Goal: Task Accomplishment & Management: Complete application form

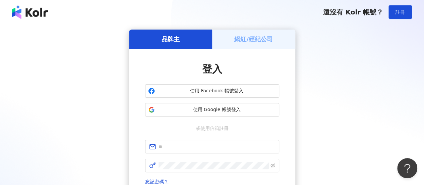
click at [246, 35] on h5 "網紅/經紀公司" at bounding box center [254, 39] width 39 height 8
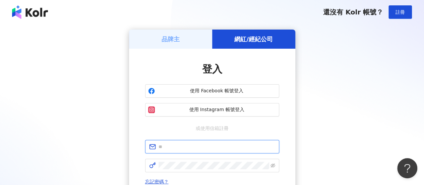
click at [206, 144] on input "text" at bounding box center [217, 146] width 117 height 7
type input "**********"
click at [199, 172] on div "**********" at bounding box center [212, 181] width 134 height 83
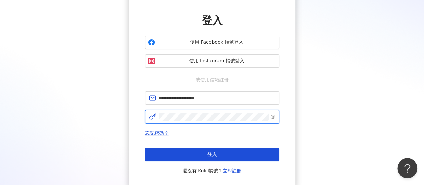
scroll to position [50, 0]
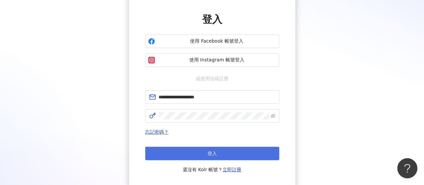
click at [204, 155] on button "登入" at bounding box center [212, 153] width 134 height 13
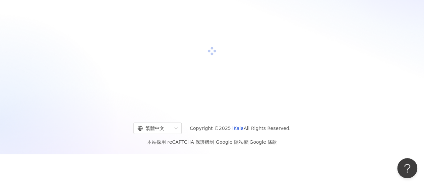
scroll to position [31, 0]
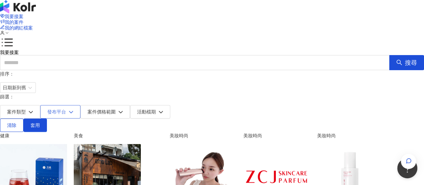
click at [66, 109] on span "發布平台" at bounding box center [56, 111] width 19 height 5
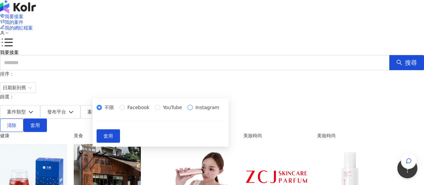
click at [193, 111] on span "Instagram" at bounding box center [207, 107] width 29 height 7
click at [113, 139] on span "套用" at bounding box center [108, 135] width 9 height 5
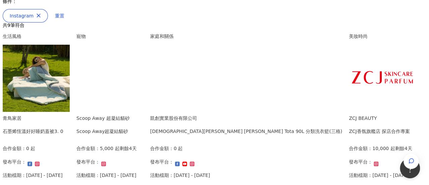
scroll to position [125, 0]
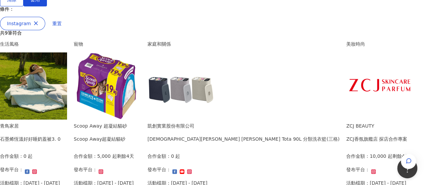
click at [141, 67] on img at bounding box center [107, 85] width 67 height 67
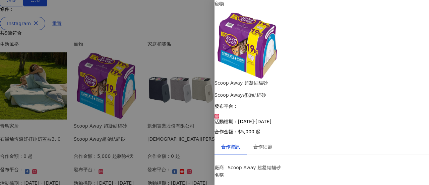
scroll to position [36, 0]
click at [276, 139] on div "合作細節" at bounding box center [263, 146] width 32 height 15
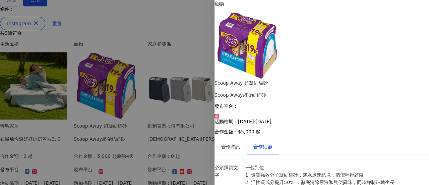
scroll to position [60, 0]
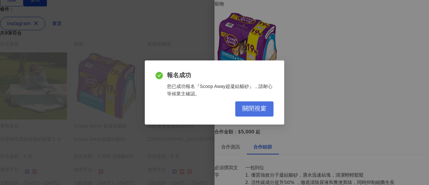
click at [262, 109] on span "關閉視窗" at bounding box center [255, 108] width 24 height 7
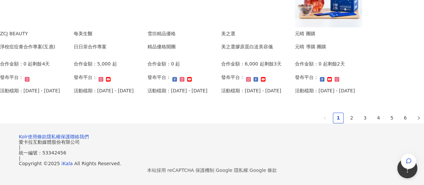
scroll to position [505, 0]
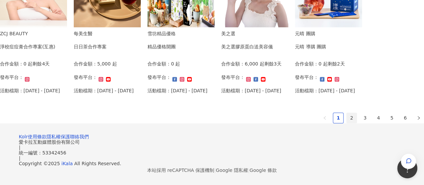
click at [347, 123] on link "2" at bounding box center [352, 118] width 10 height 10
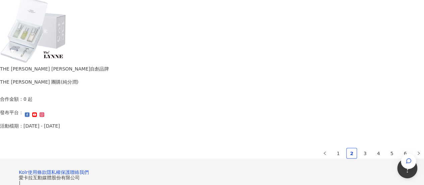
scroll to position [500, 0]
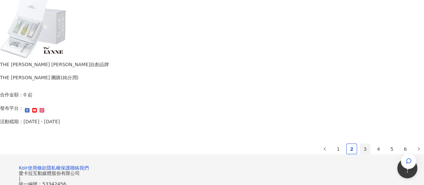
click at [360, 149] on link "3" at bounding box center [365, 149] width 10 height 10
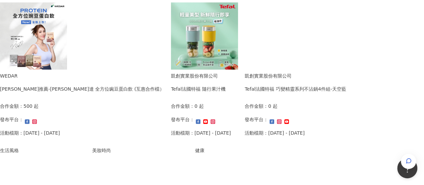
scroll to position [573, 0]
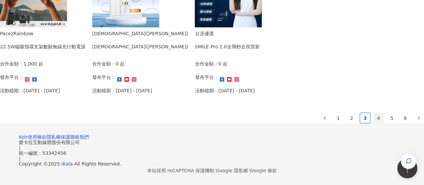
click at [374, 113] on link "4" at bounding box center [379, 118] width 10 height 10
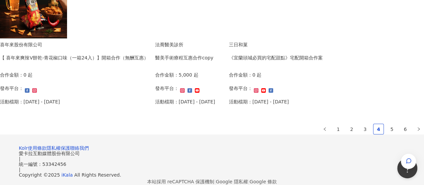
scroll to position [542, 0]
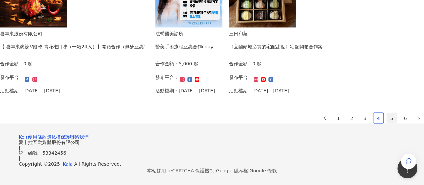
click at [387, 113] on link "5" at bounding box center [392, 118] width 10 height 10
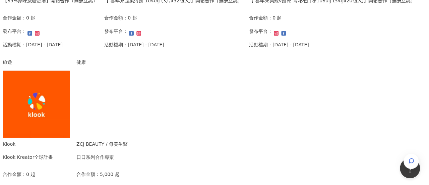
scroll to position [422, 0]
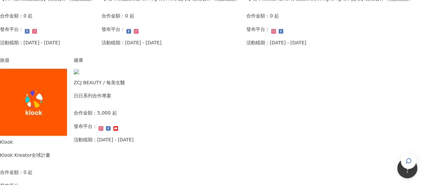
drag, startPoint x: 211, startPoint y: 111, endPoint x: 192, endPoint y: 162, distance: 54.0
click at [50, 159] on div "Klook Kreator全球計畫" at bounding box center [25, 154] width 50 height 7
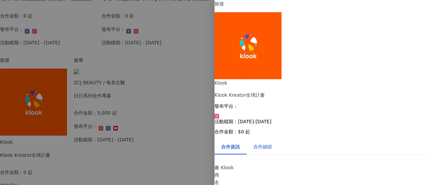
click at [272, 143] on div "合作細節" at bounding box center [263, 146] width 19 height 7
click at [173, 87] on div at bounding box center [214, 92] width 429 height 185
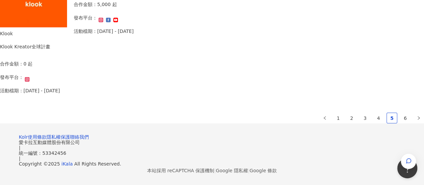
scroll to position [573, 0]
click at [401, 113] on link "6" at bounding box center [406, 118] width 10 height 10
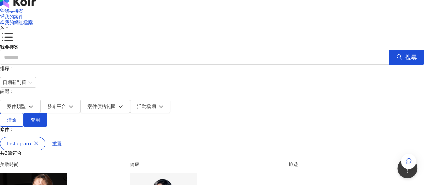
scroll to position [4, 0]
